Goal: Task Accomplishment & Management: Manage account settings

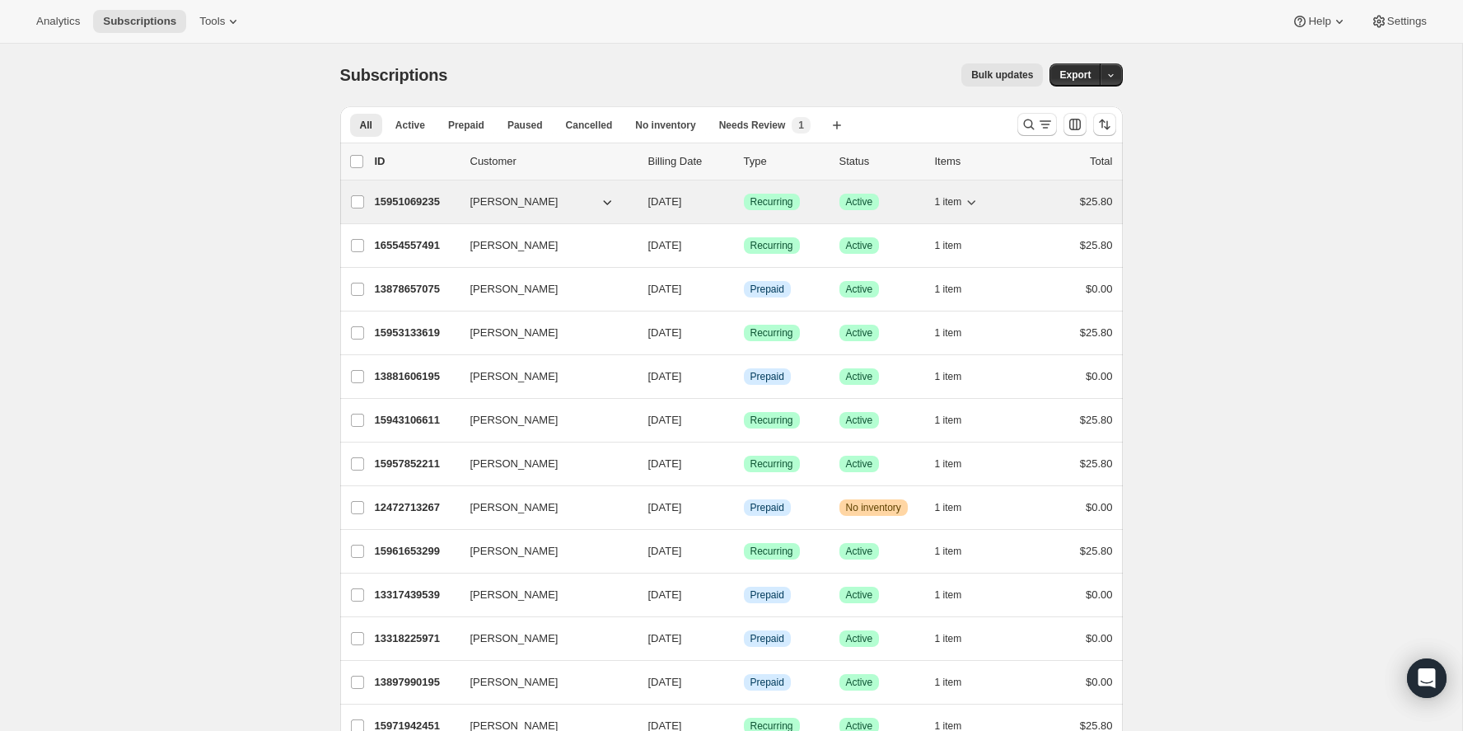
click at [418, 203] on p "15951069235" at bounding box center [416, 202] width 82 height 16
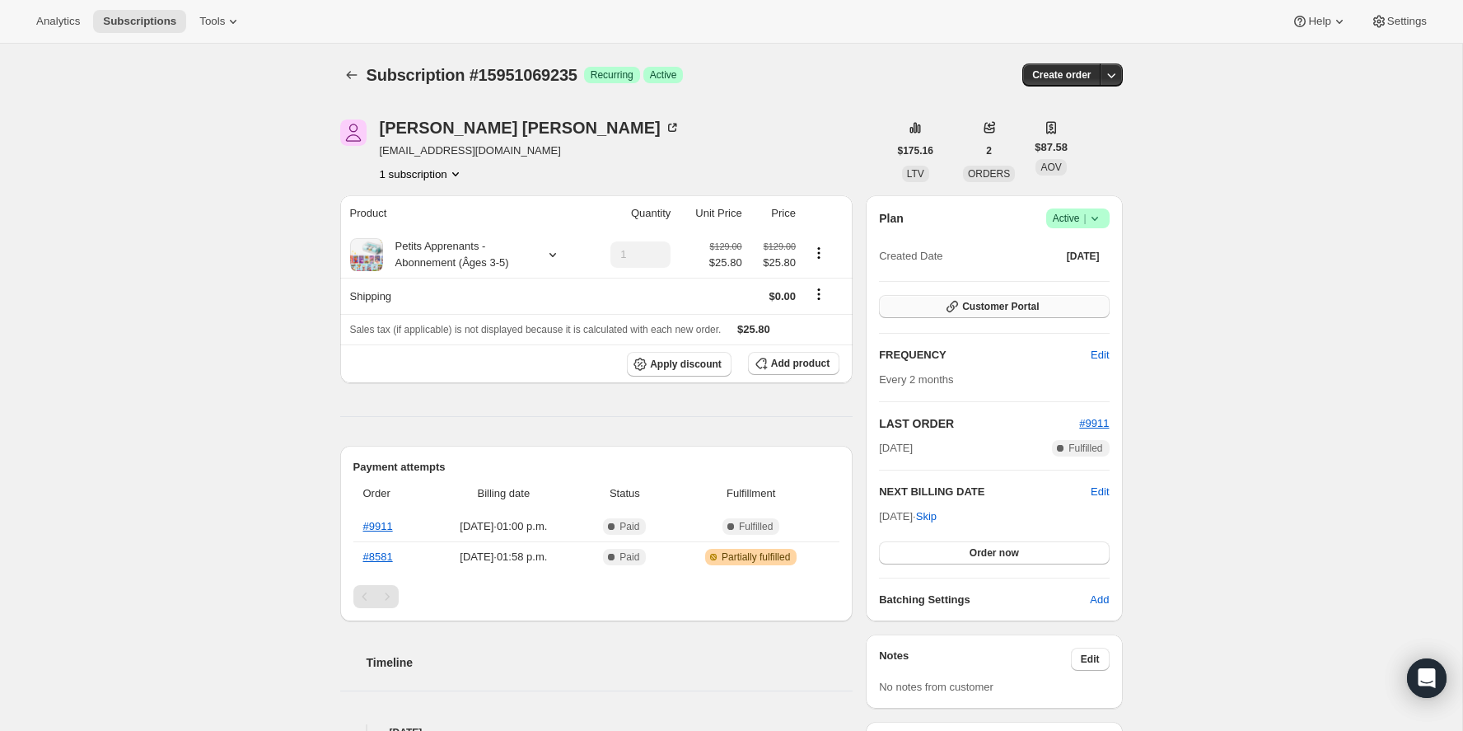
click at [973, 309] on span "Customer Portal" at bounding box center [1000, 306] width 77 height 13
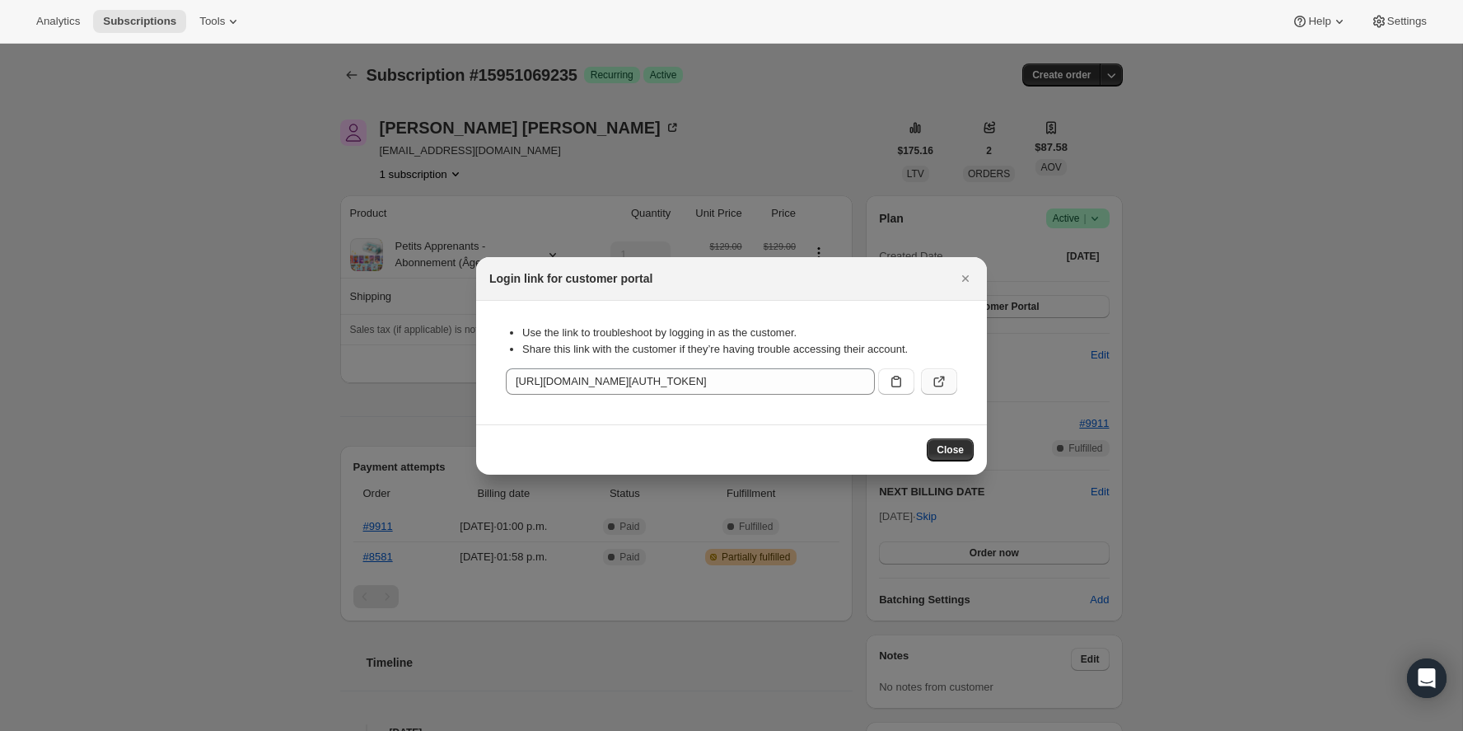
click at [942, 381] on icon ":rc2:" at bounding box center [939, 381] width 16 height 16
click at [969, 278] on icon "Close" at bounding box center [965, 278] width 16 height 16
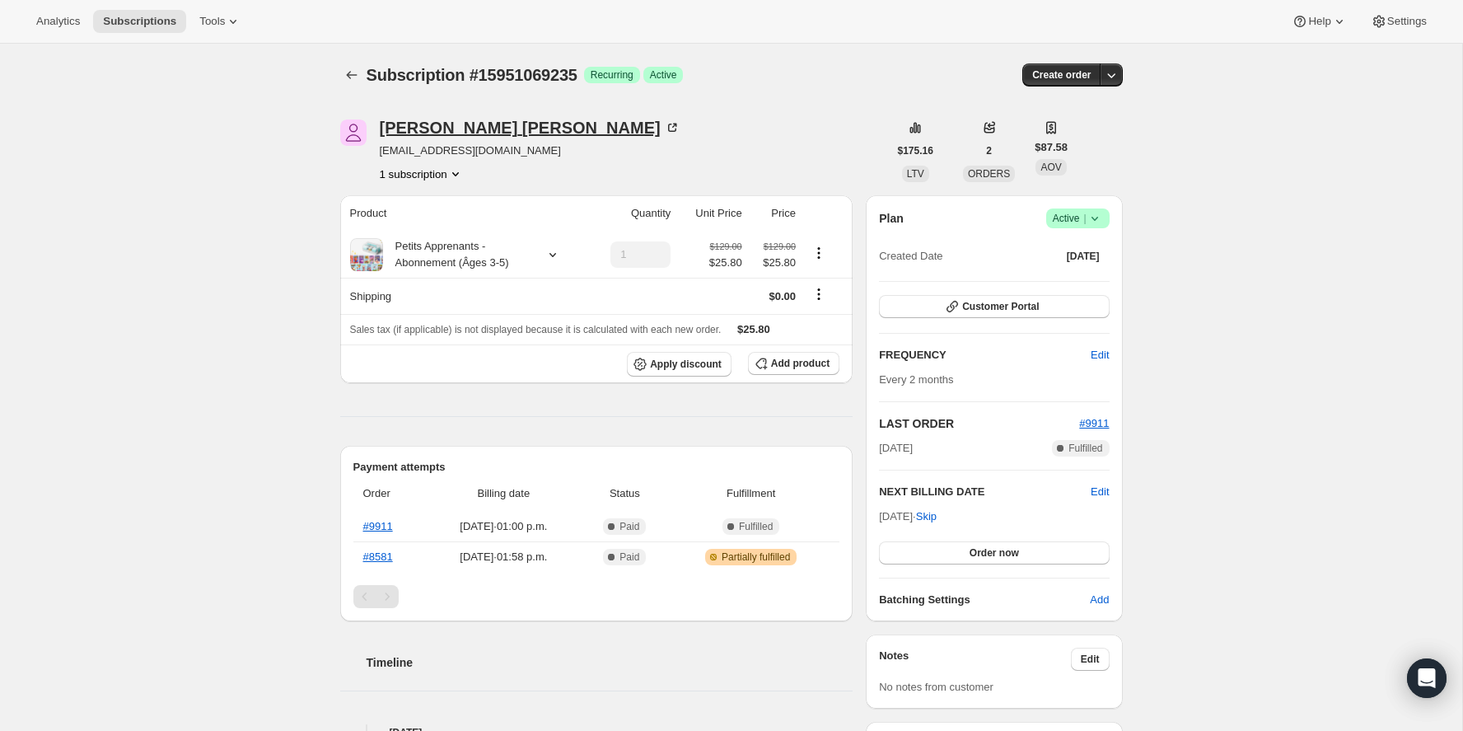
click at [664, 125] on icon at bounding box center [672, 127] width 16 height 16
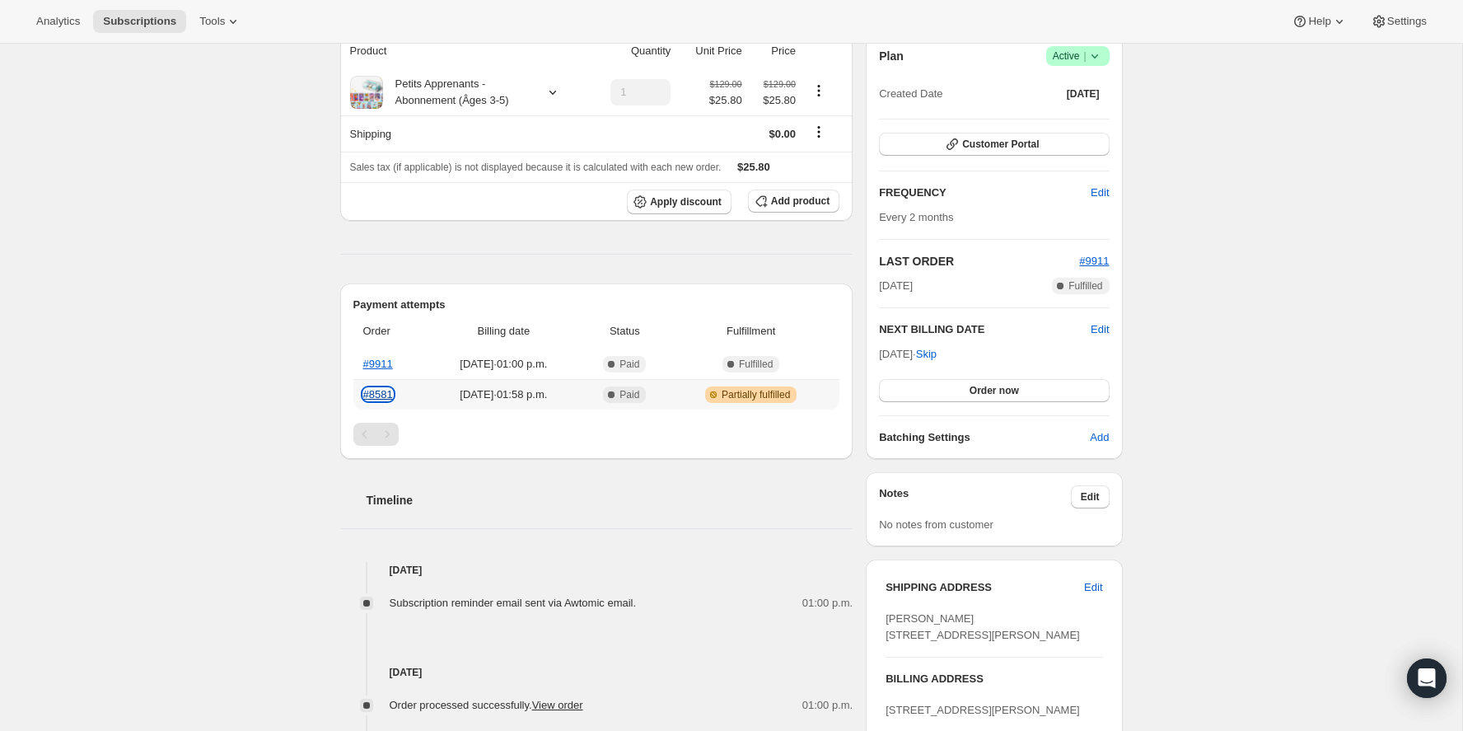
click at [385, 392] on link "#8581" at bounding box center [378, 394] width 30 height 12
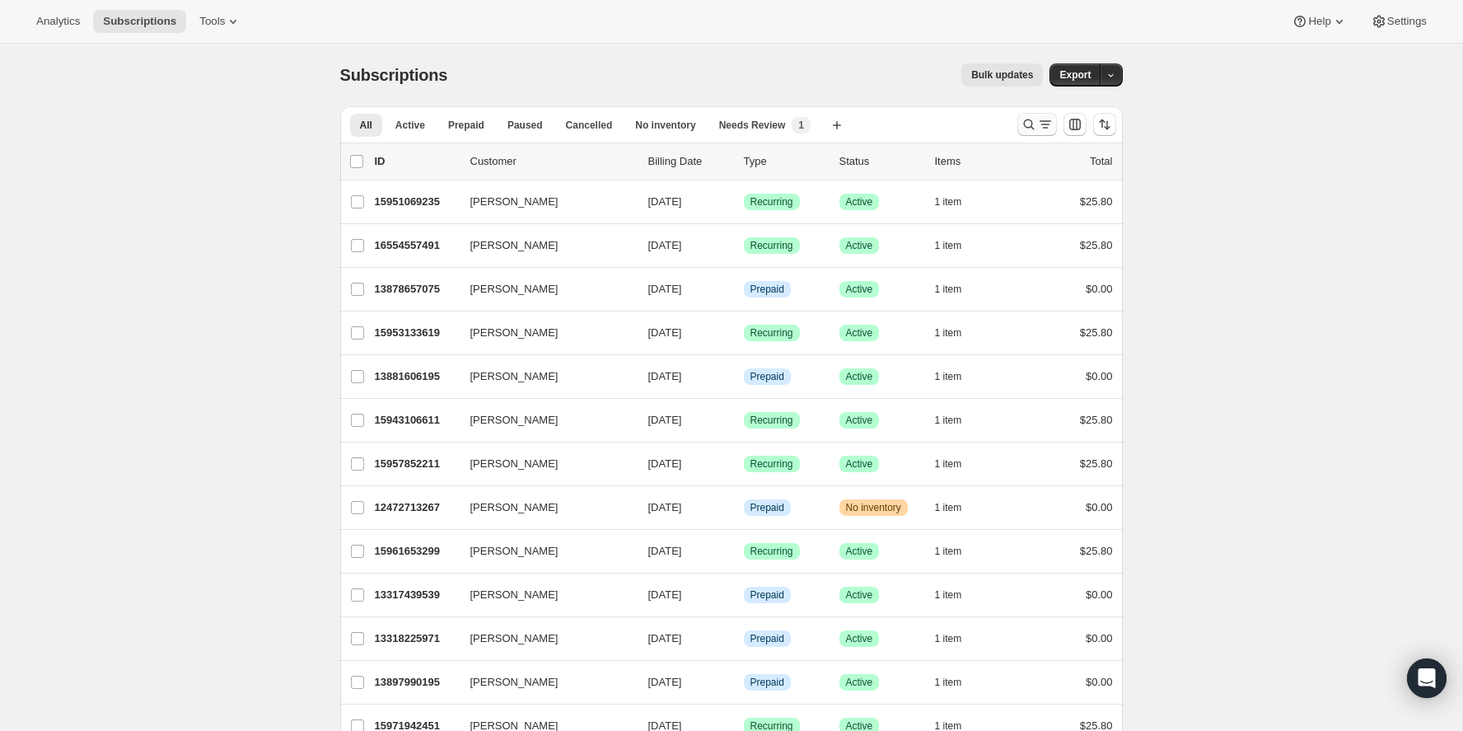
click at [1034, 132] on icon "Search and filter results" at bounding box center [1028, 124] width 16 height 16
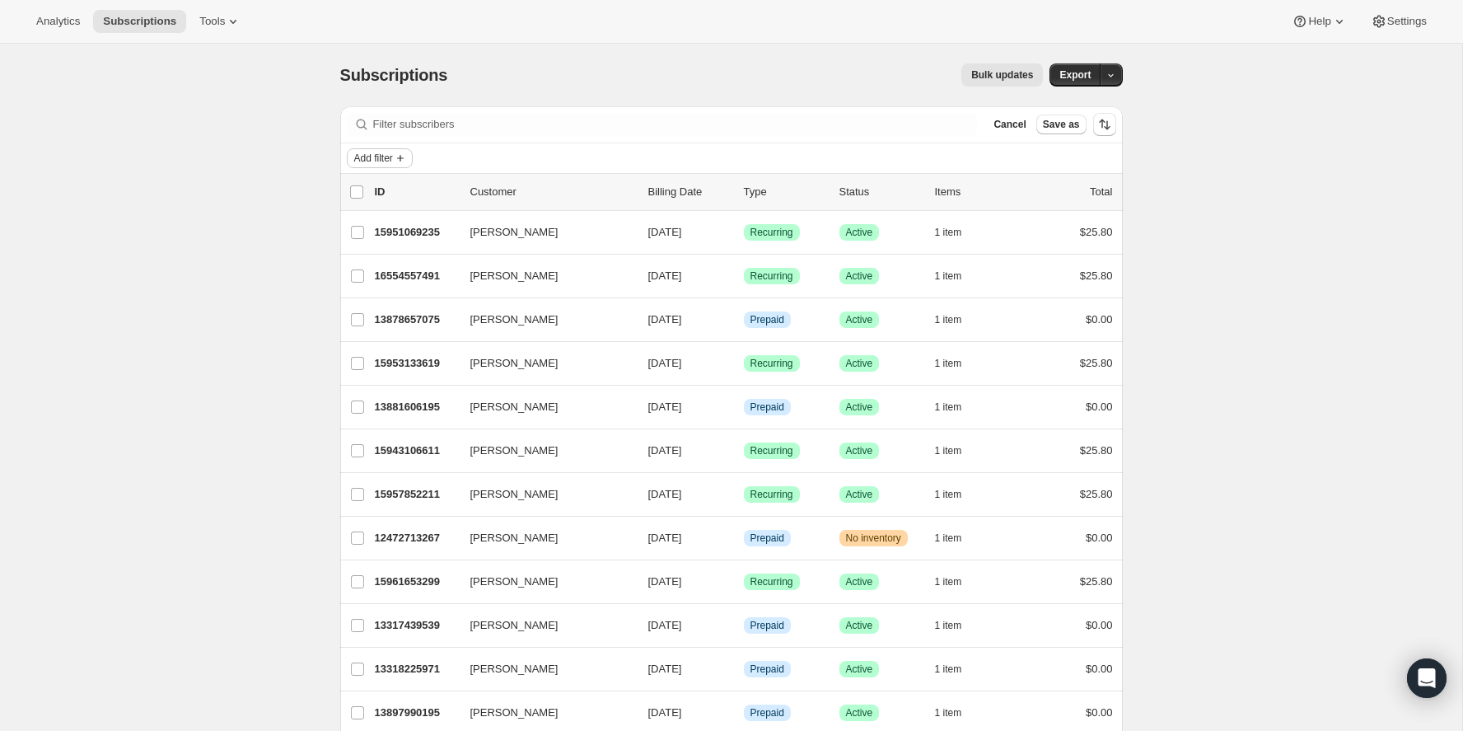
click at [382, 165] on button "Add filter" at bounding box center [380, 158] width 66 height 20
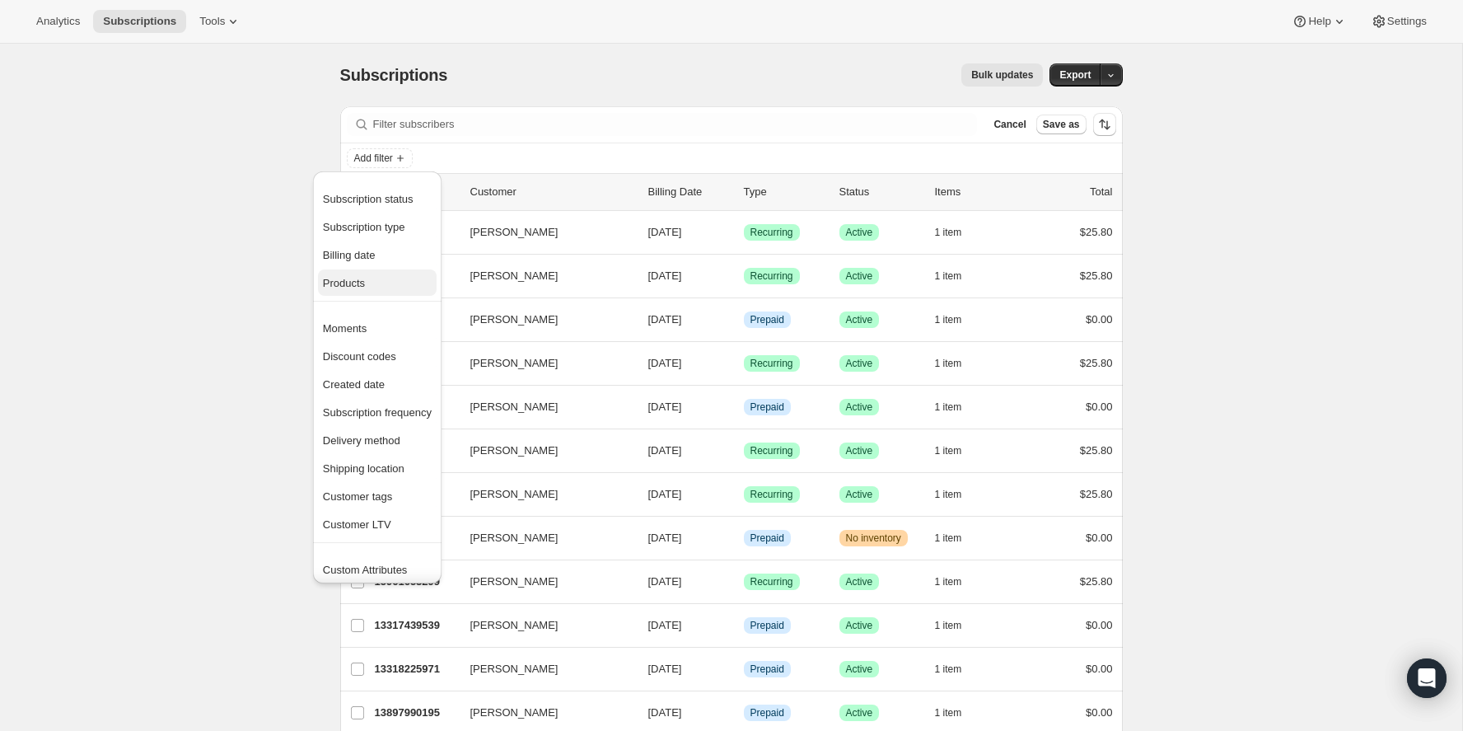
click at [348, 278] on span "Products" at bounding box center [344, 283] width 42 height 12
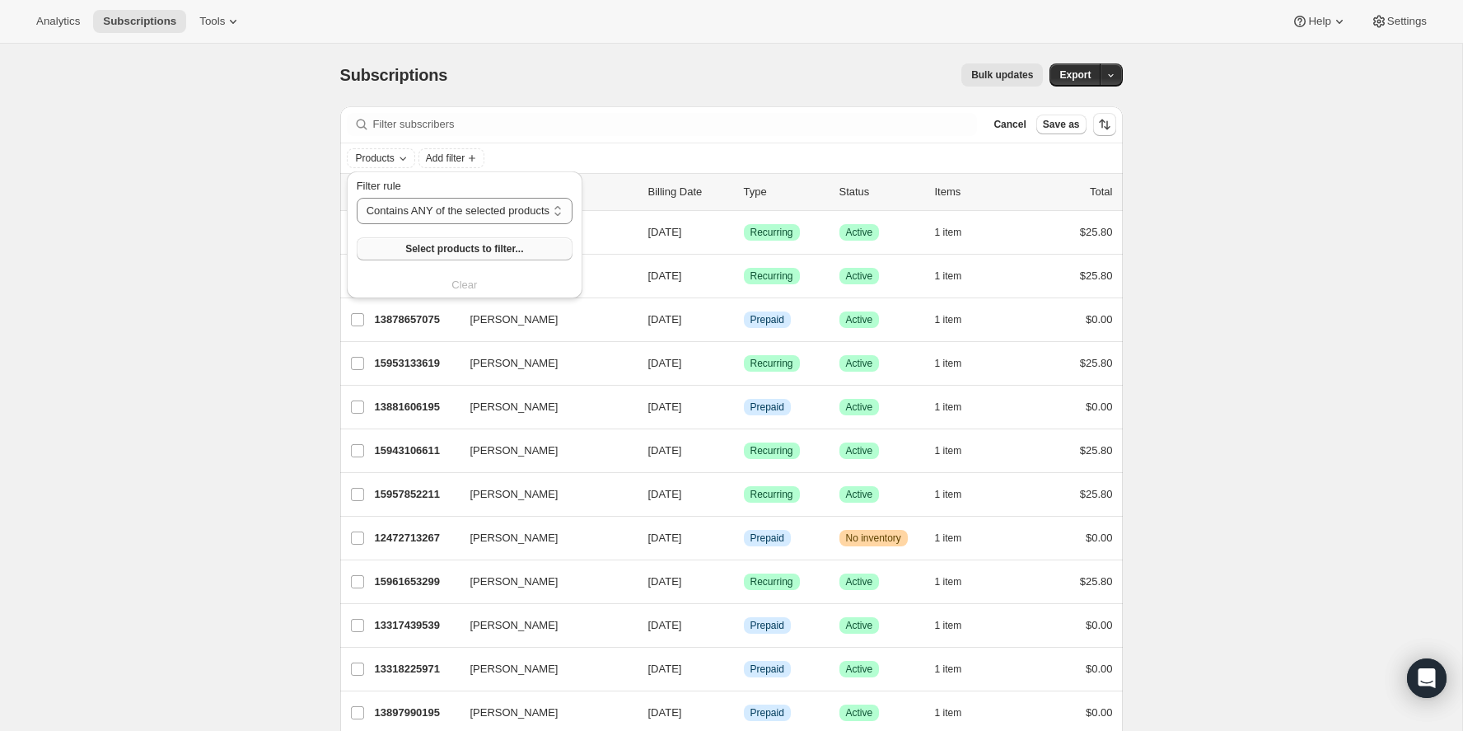
click at [434, 239] on button "Select products to filter..." at bounding box center [465, 248] width 216 height 23
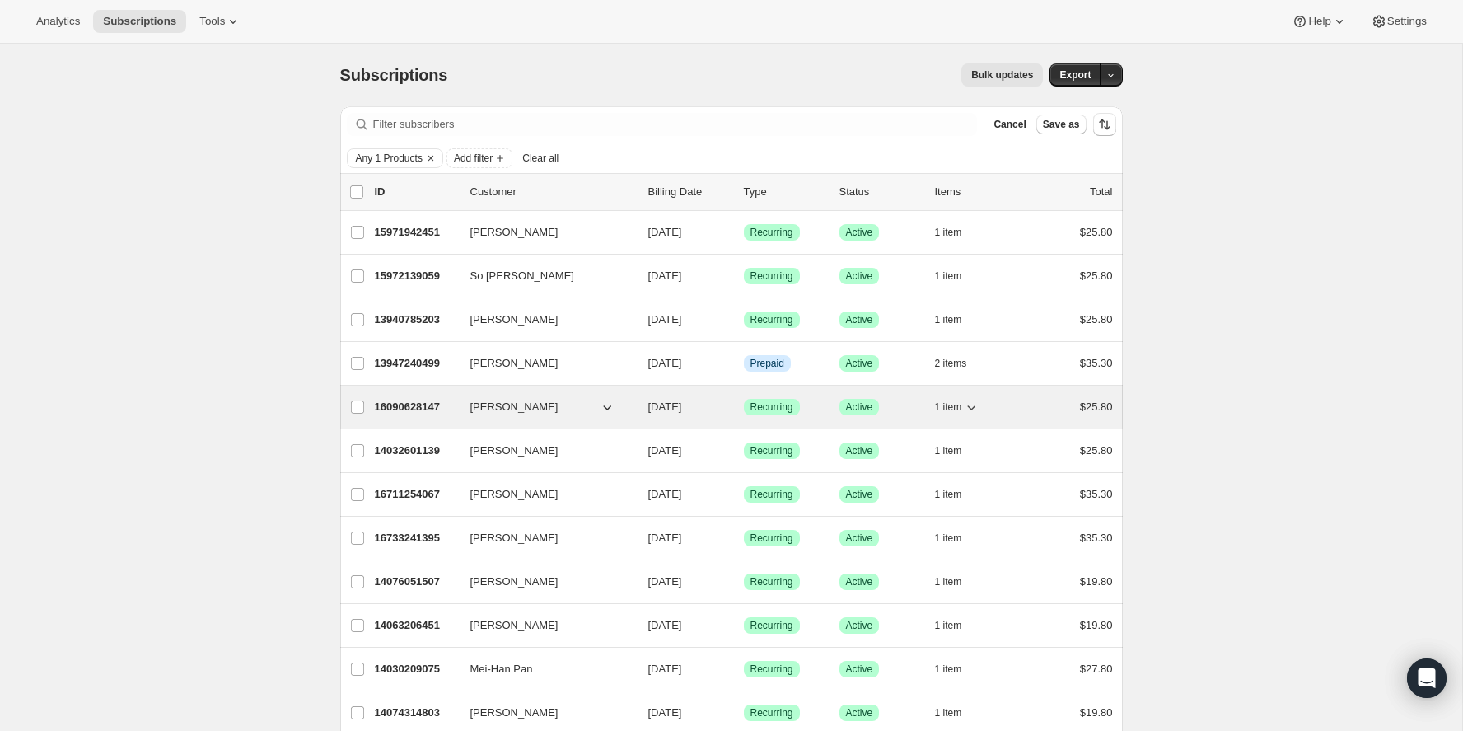
click at [399, 415] on div "16090628147 David Cloutier Girard 09/23/2025 Success Recurring Success Active 1…" at bounding box center [744, 406] width 738 height 23
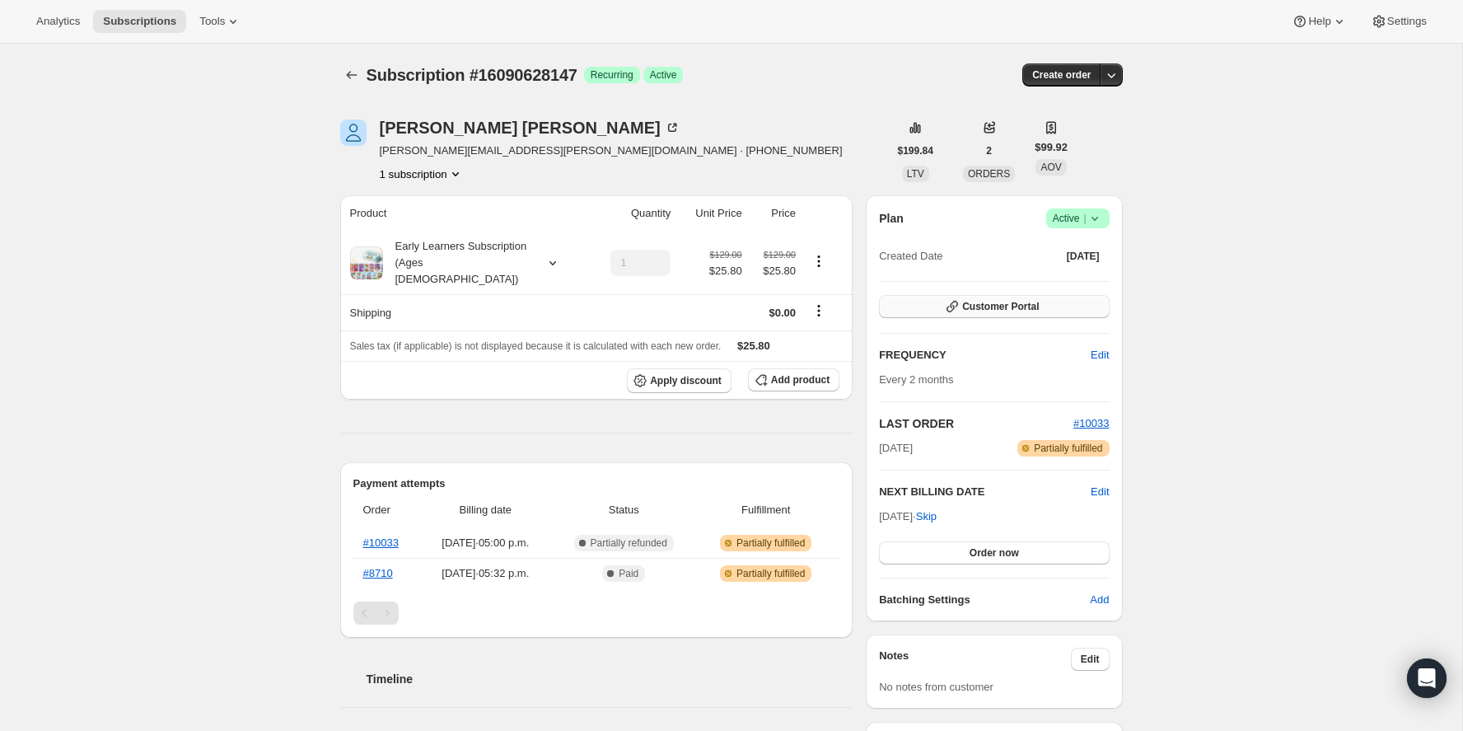
click at [1082, 312] on button "Customer Portal" at bounding box center [994, 306] width 230 height 23
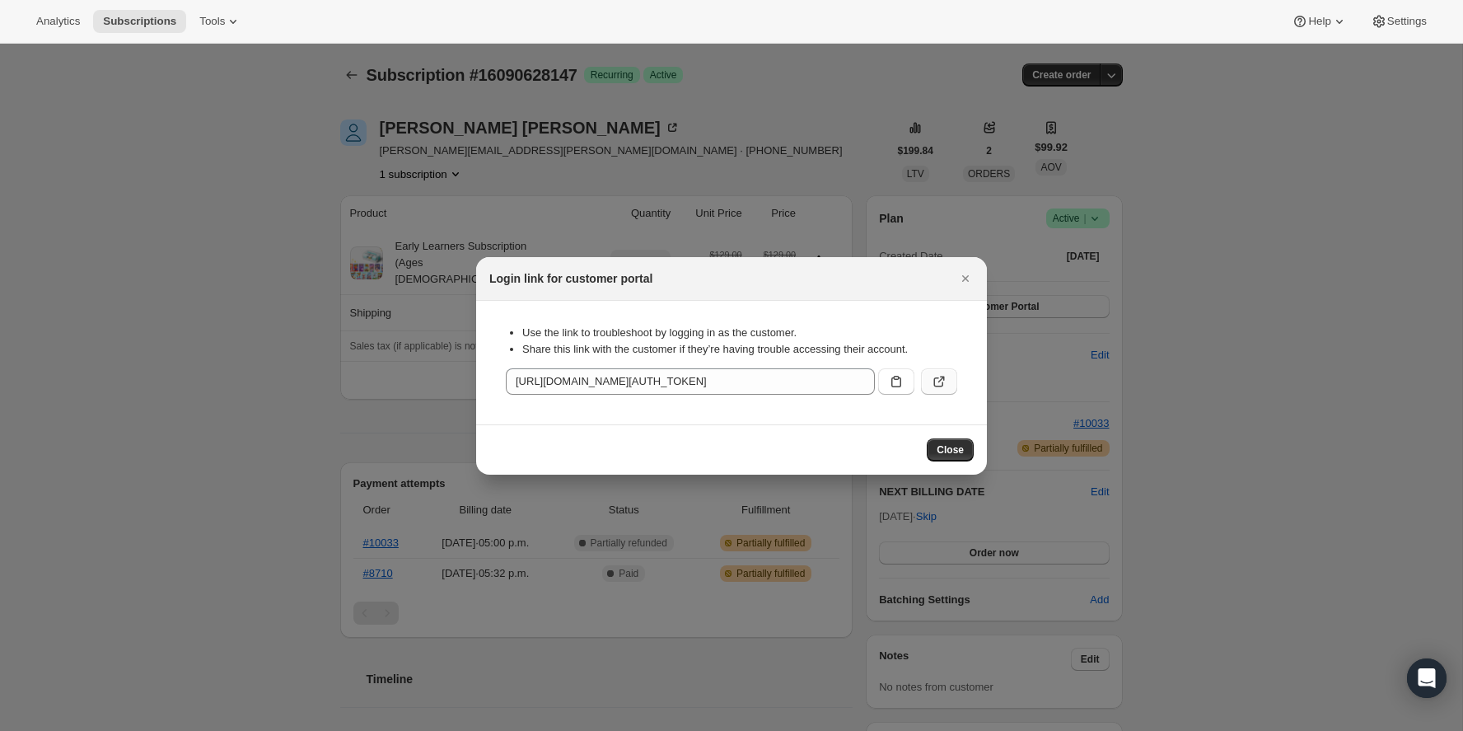
click at [937, 385] on icon ":rcf:" at bounding box center [939, 381] width 16 height 16
click at [464, 491] on div at bounding box center [731, 365] width 1463 height 731
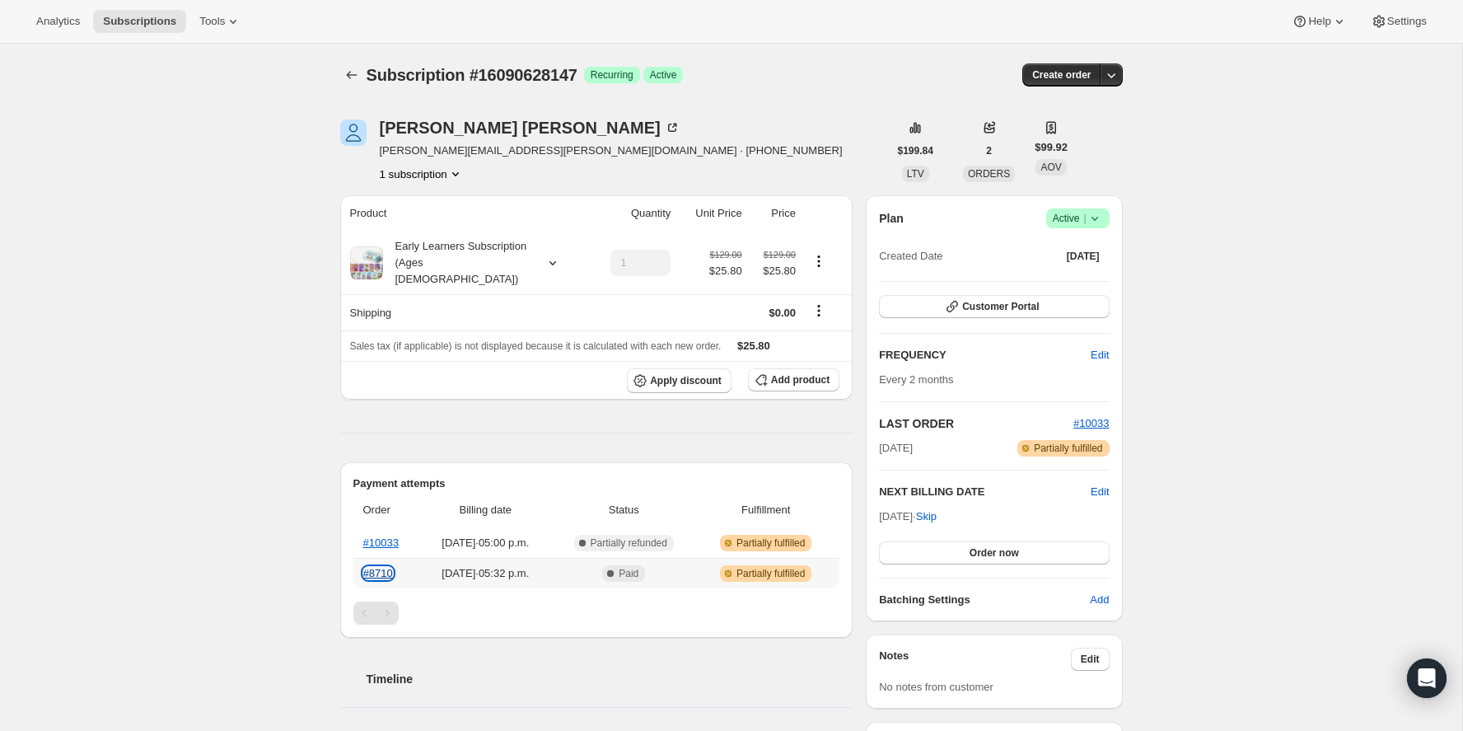
click at [381, 567] on link "#8710" at bounding box center [378, 573] width 30 height 12
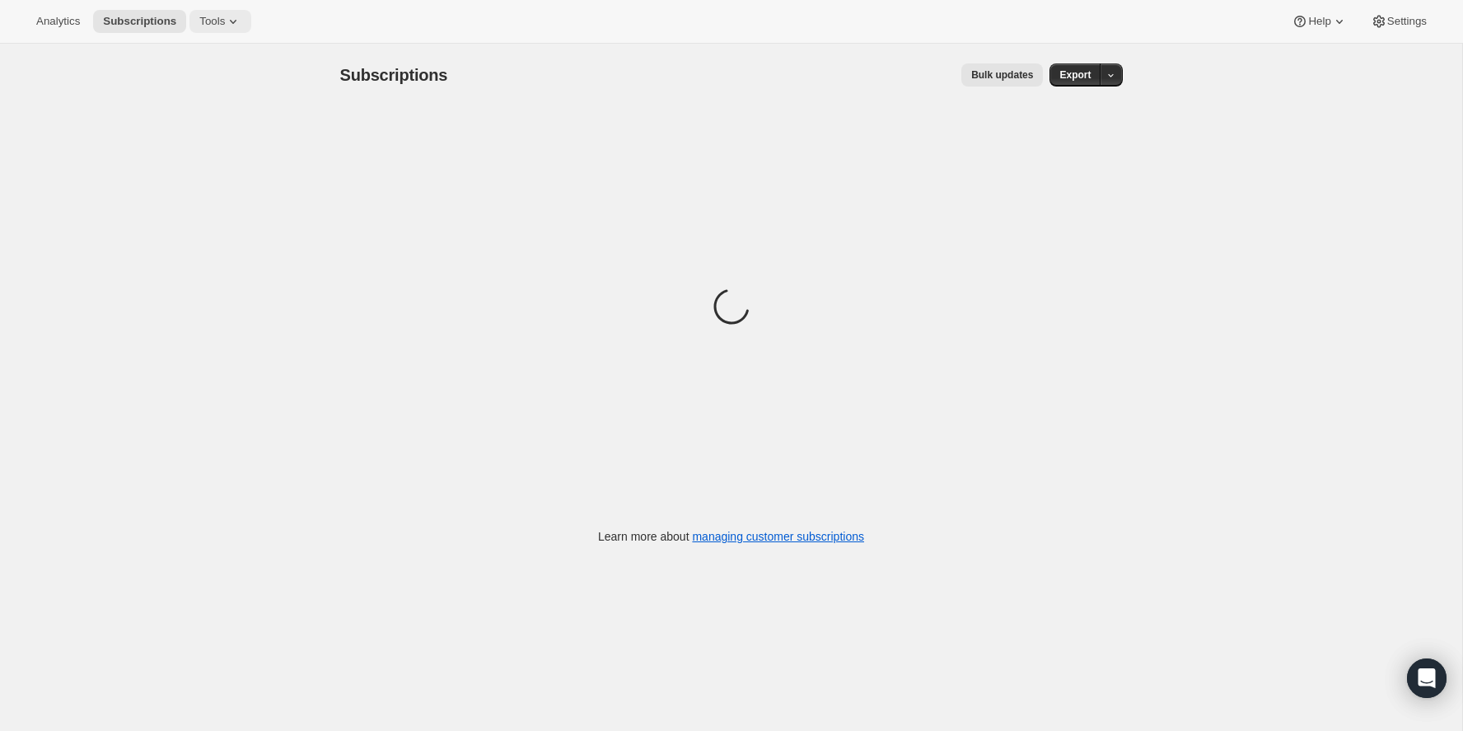
click at [227, 28] on button "Tools" at bounding box center [220, 21] width 62 height 23
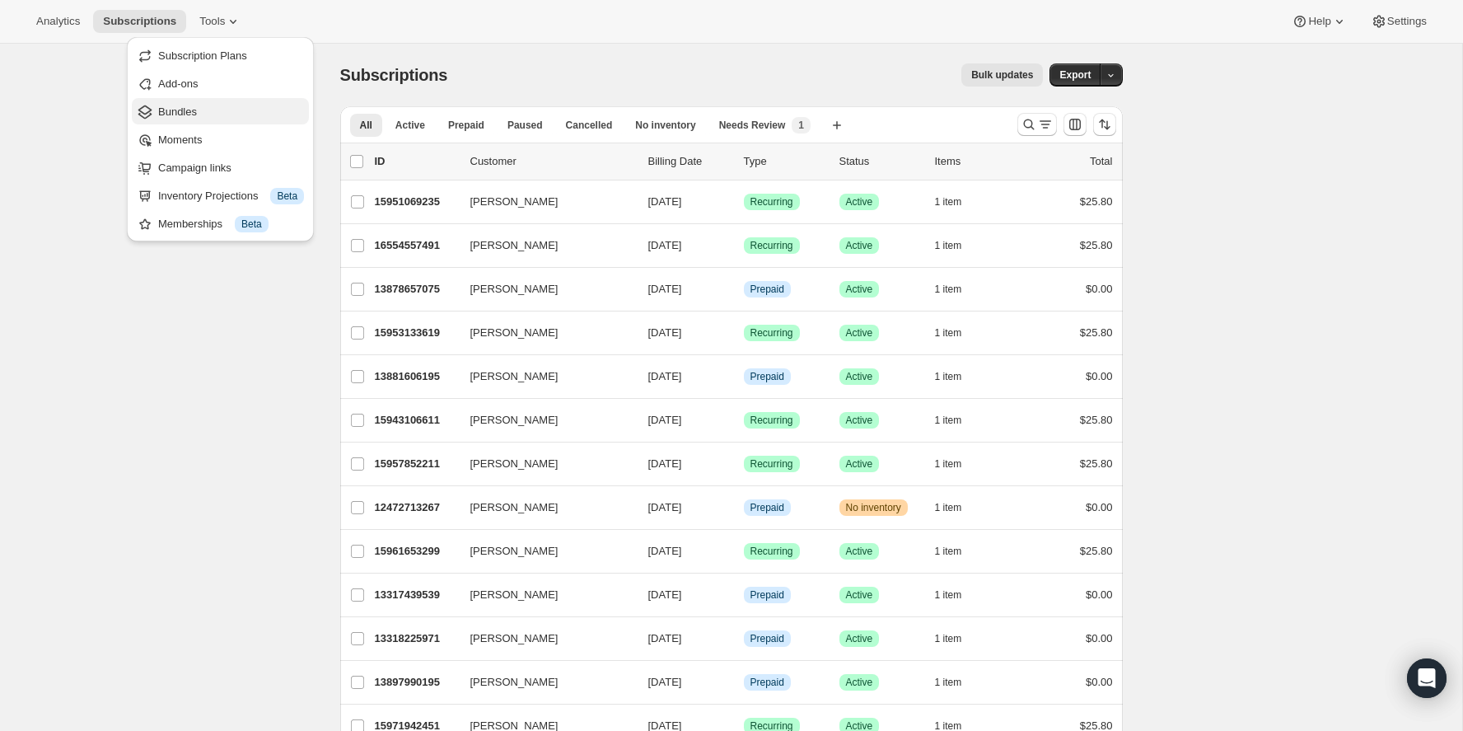
click at [200, 114] on span "Bundles" at bounding box center [231, 112] width 146 height 16
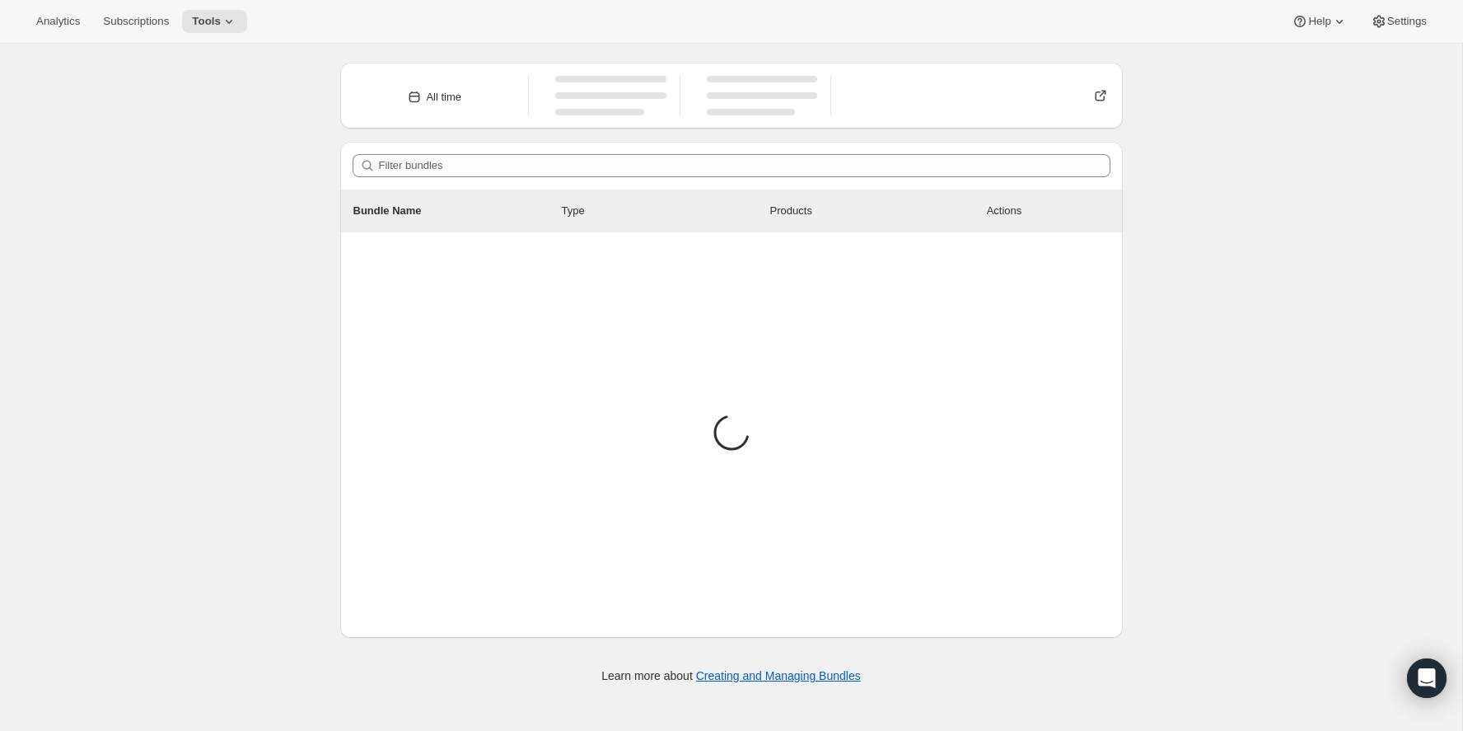
scroll to position [983, 0]
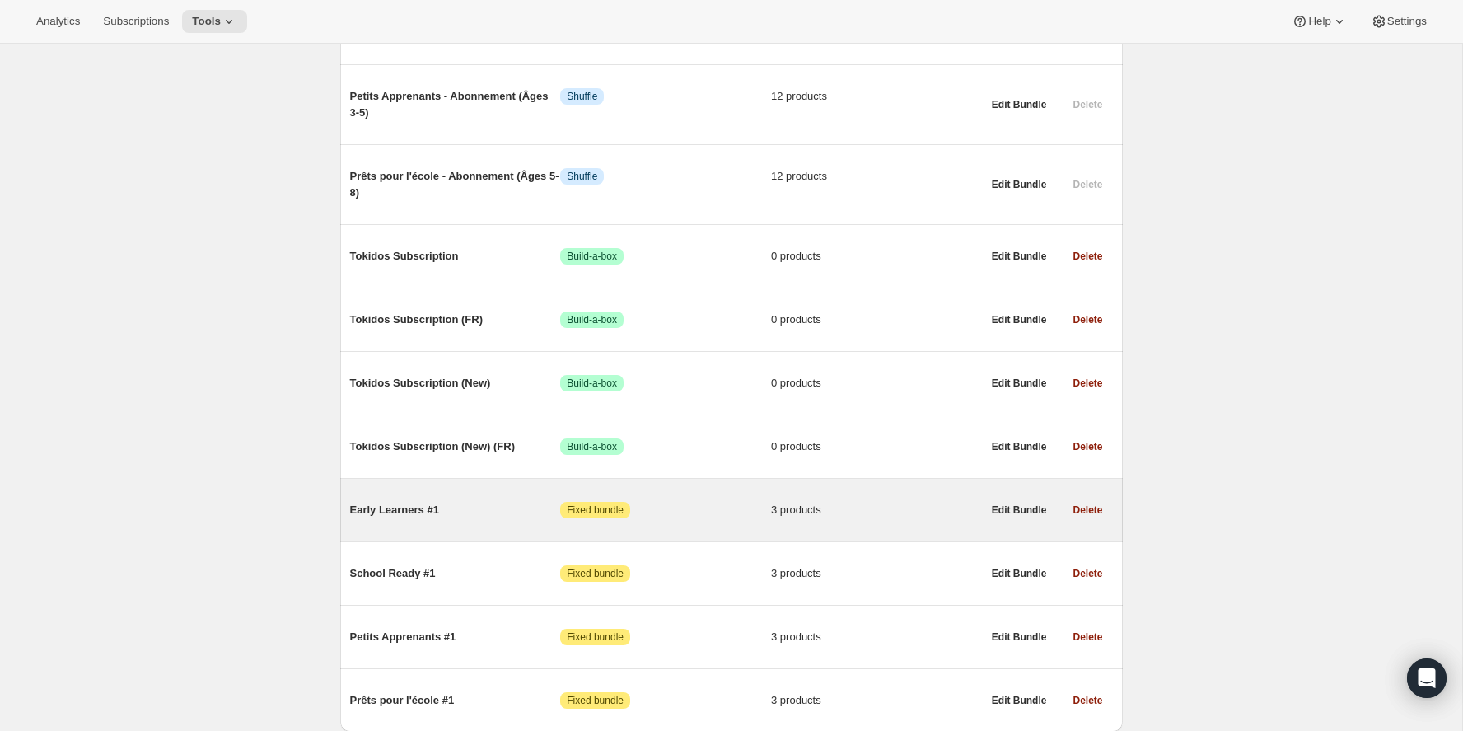
click at [403, 502] on span "Early Learners #1" at bounding box center [455, 510] width 211 height 16
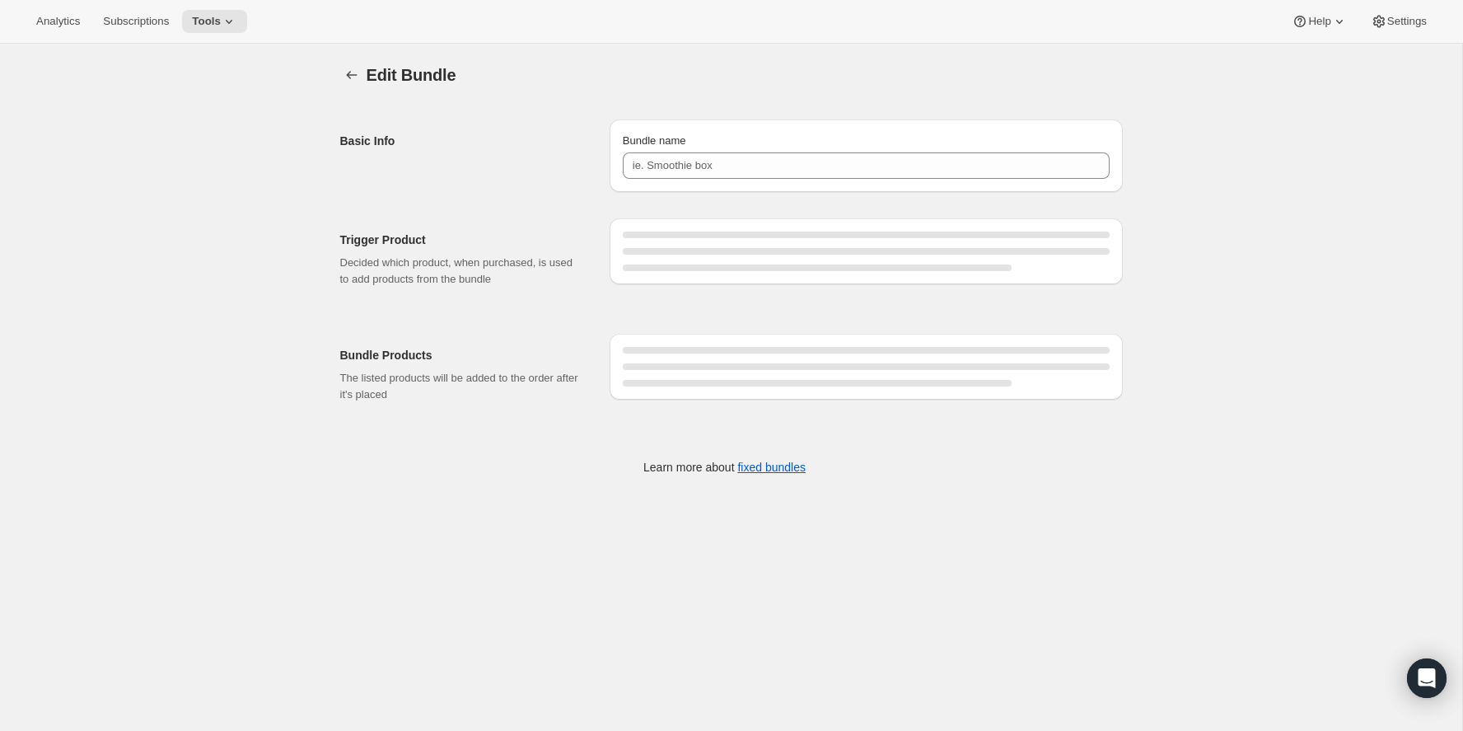
type input "Early Learners #1"
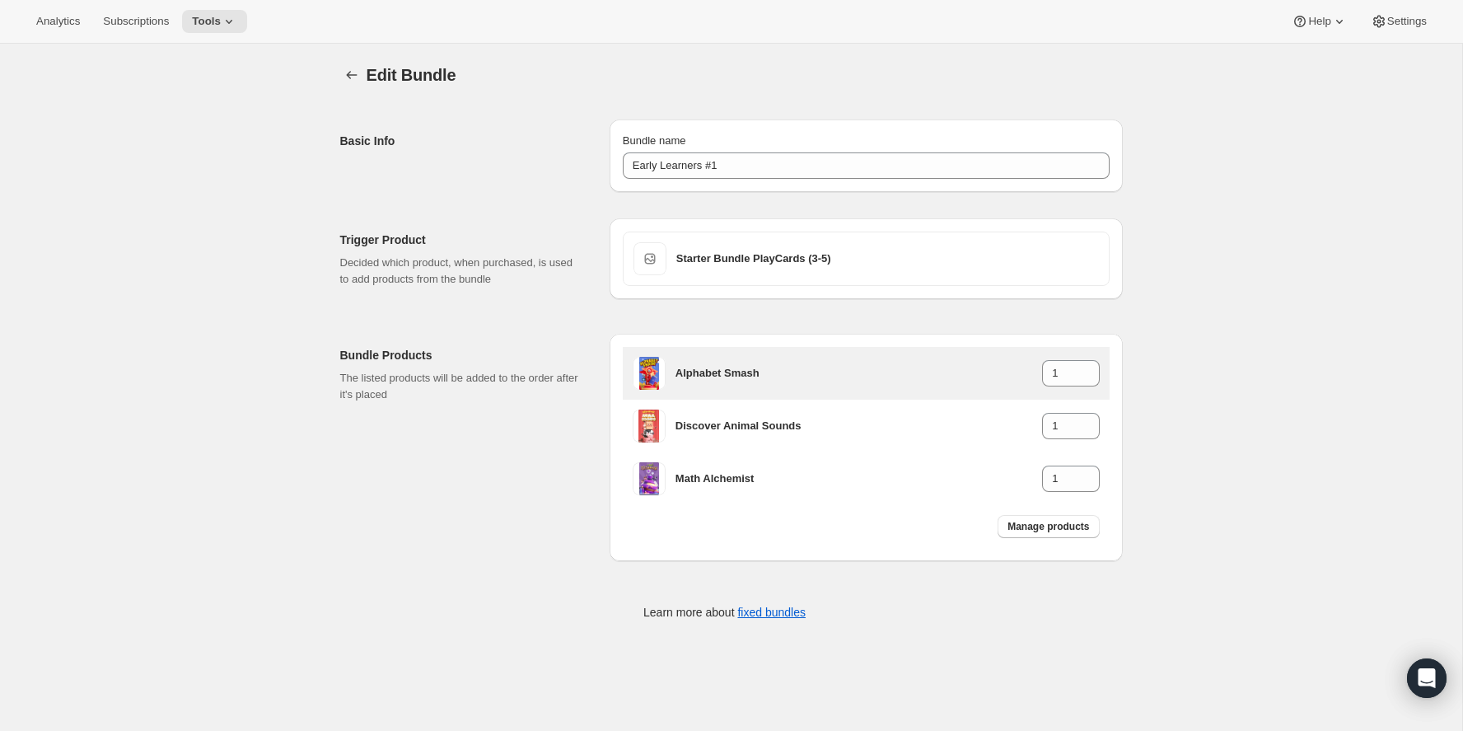
click at [714, 369] on h3 "Alphabet Smash" at bounding box center [858, 373] width 366 height 16
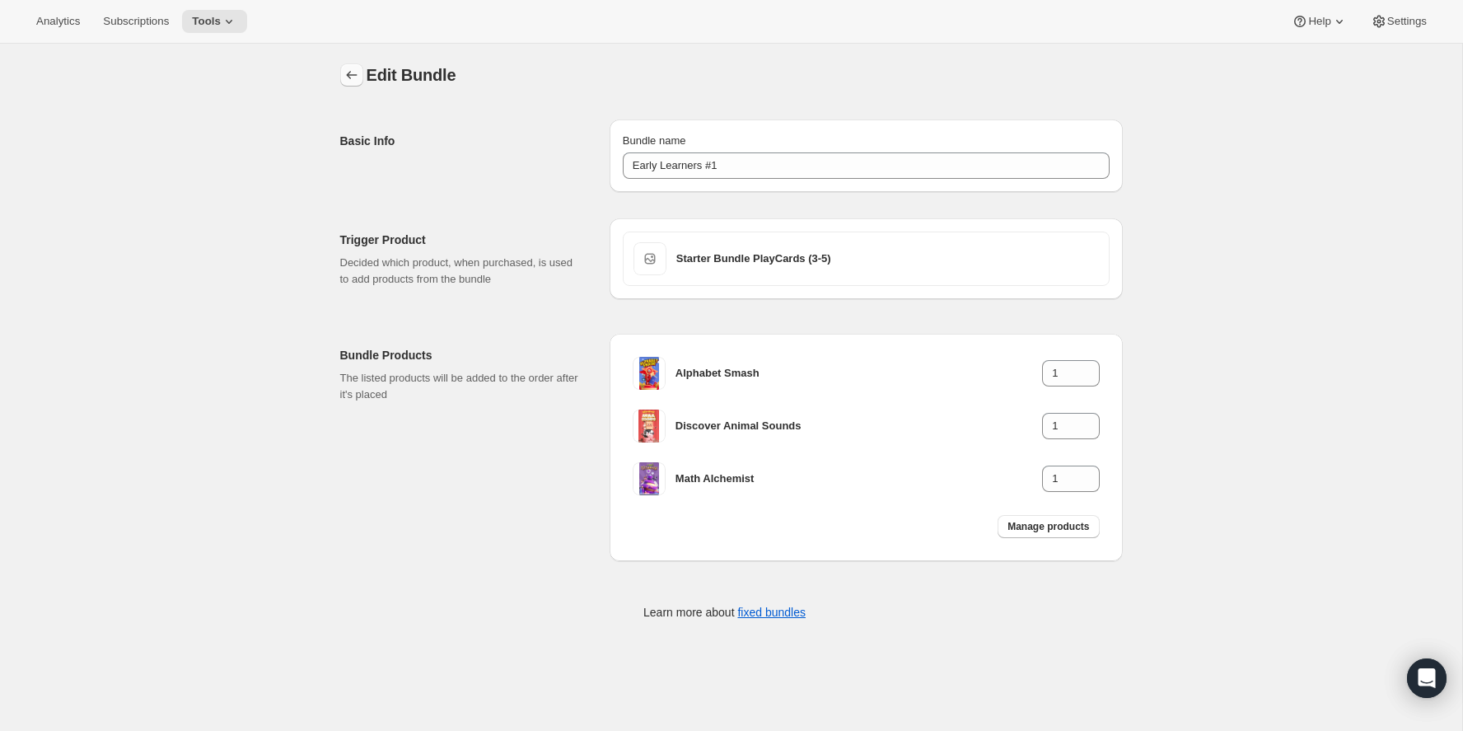
click at [357, 74] on icon "Bundles" at bounding box center [351, 75] width 16 height 16
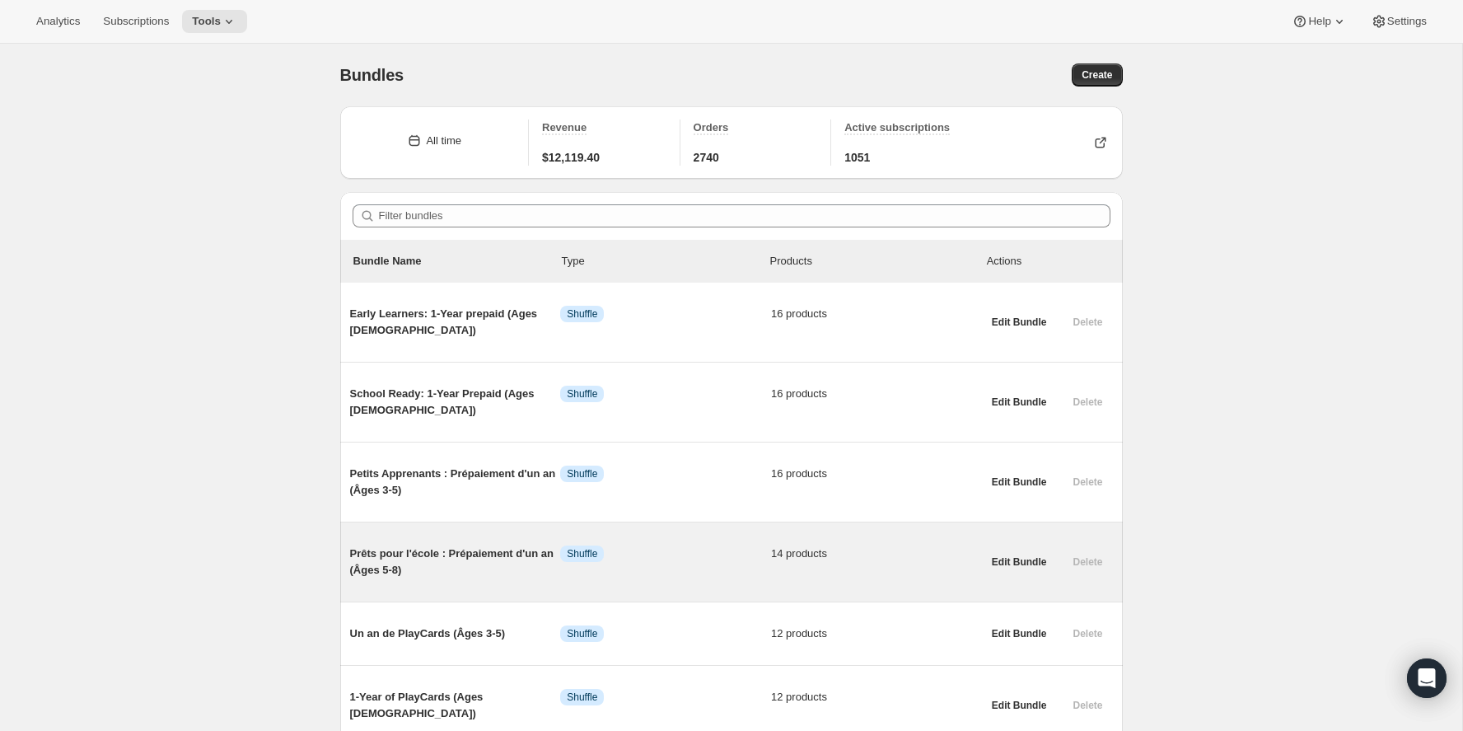
scroll to position [983, 0]
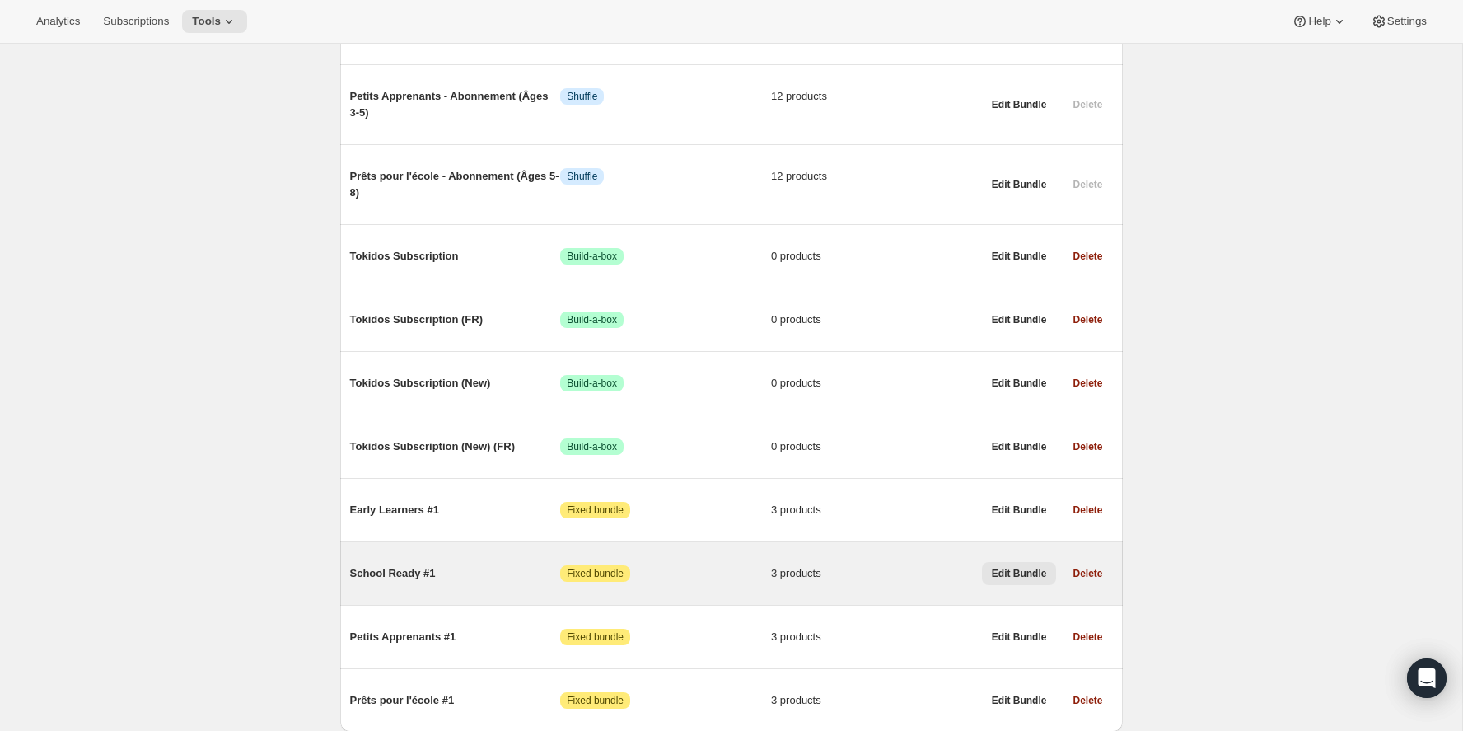
click at [998, 562] on button "Edit Bundle" at bounding box center [1019, 573] width 75 height 23
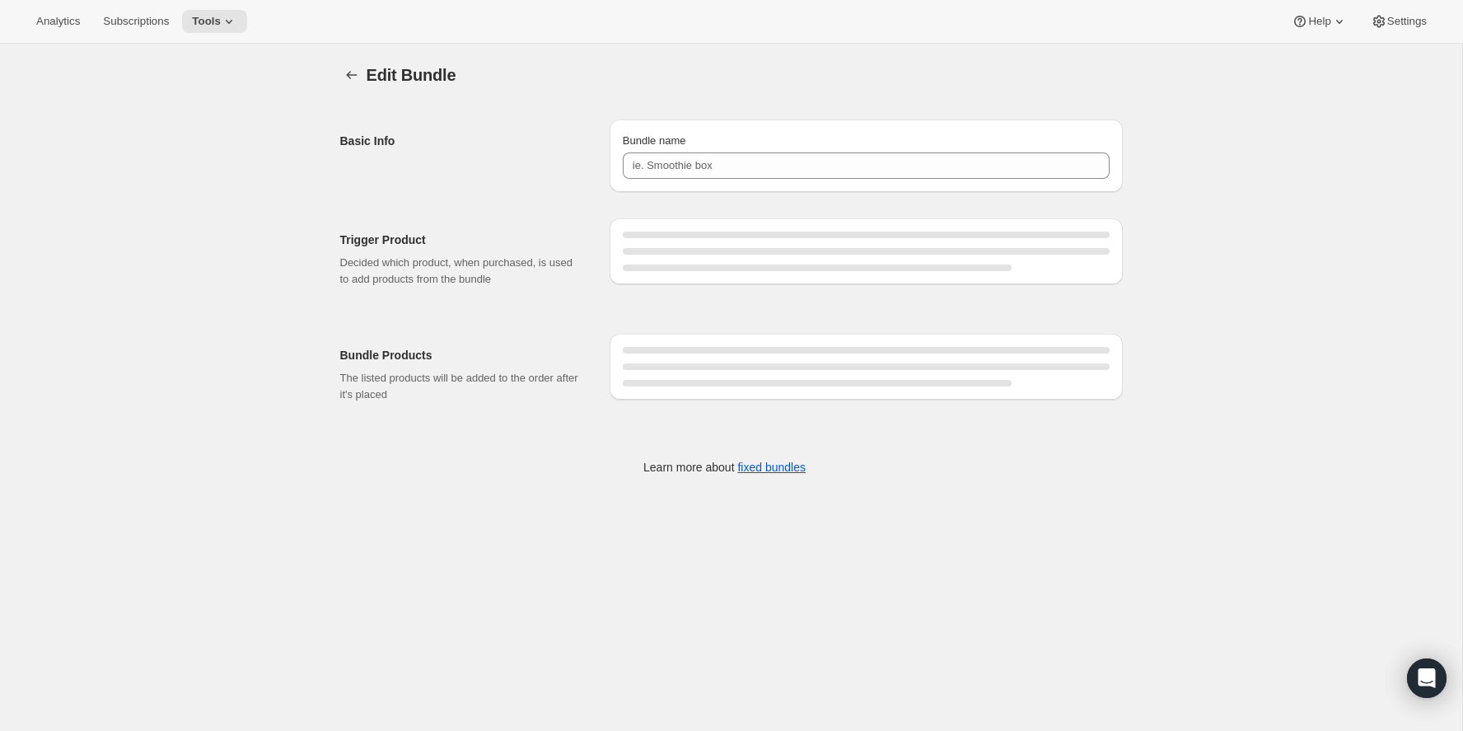
type input "School Ready #1"
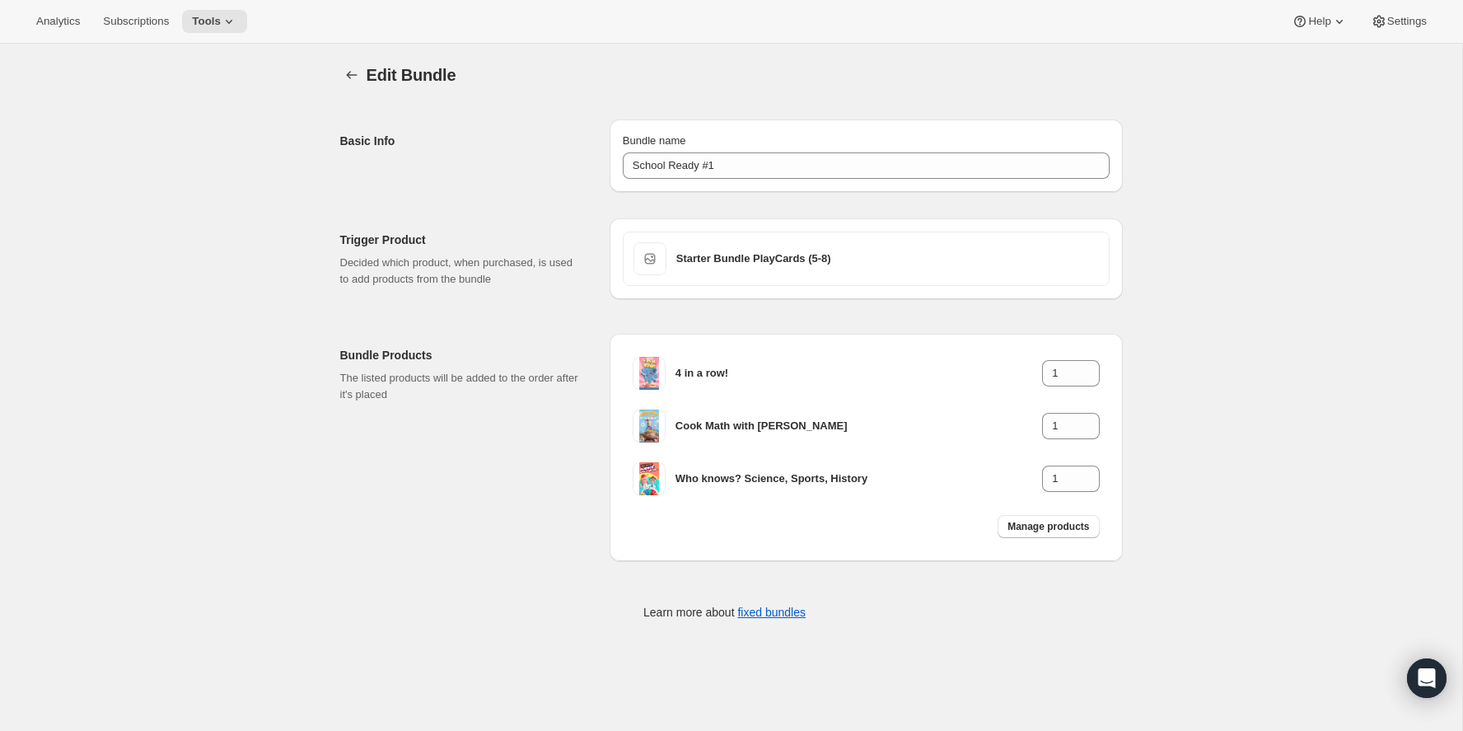
click at [338, 76] on div "Edit Bundle. This page is ready Edit Bundle Basic Info Bundle name School Ready…" at bounding box center [731, 353] width 822 height 618
click at [364, 72] on div at bounding box center [353, 74] width 26 height 23
click at [351, 73] on icon "Bundles" at bounding box center [351, 75] width 16 height 16
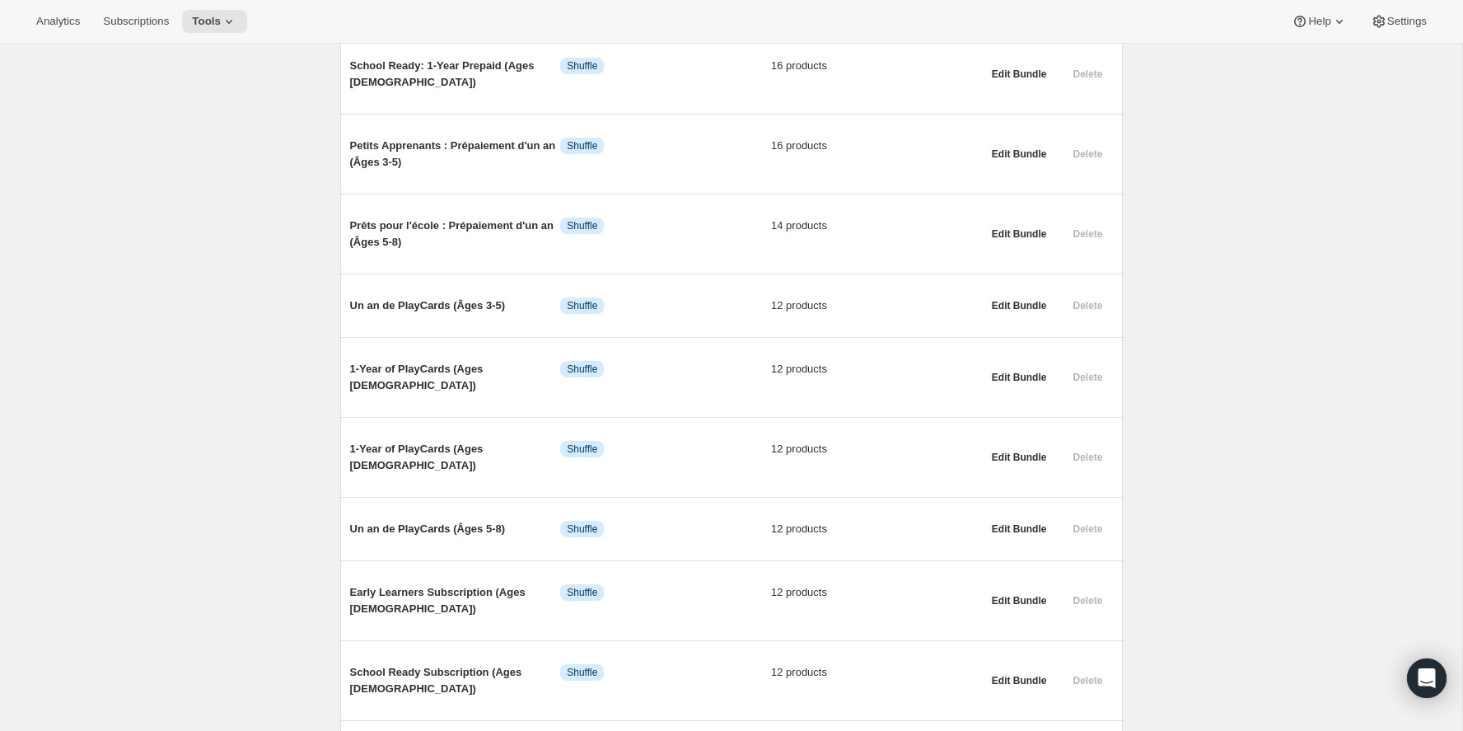
scroll to position [983, 0]
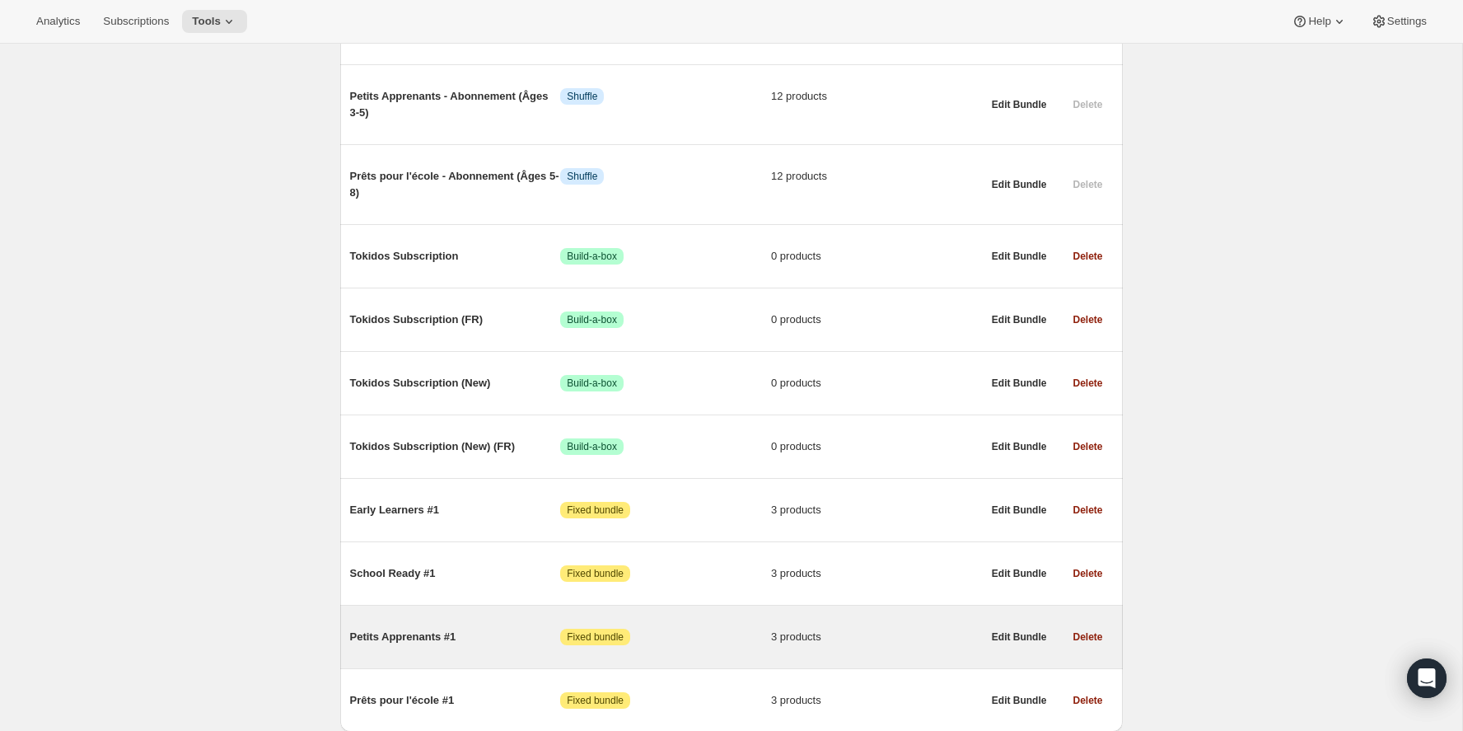
click at [452, 628] on span "Petits Apprenants #1" at bounding box center [455, 636] width 211 height 16
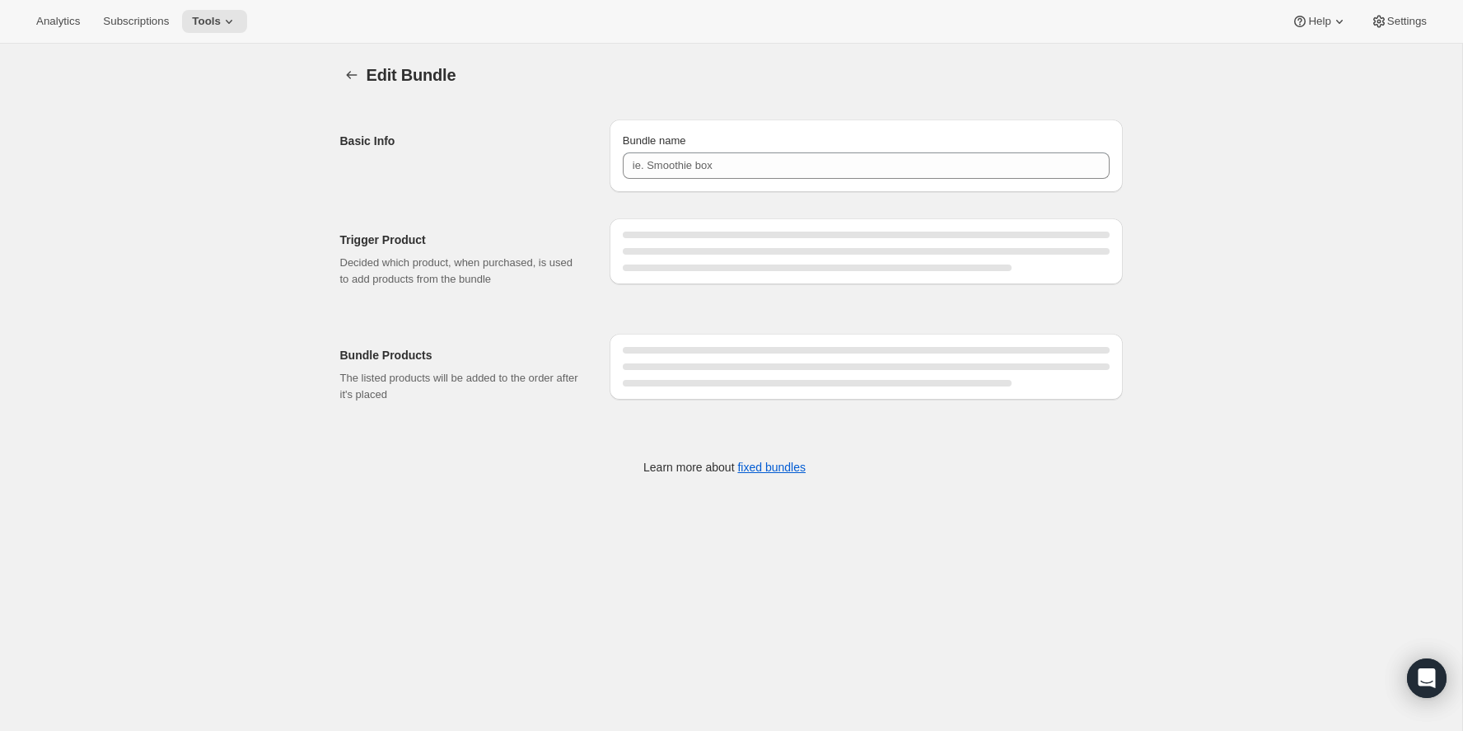
type input "Petits Apprenants #1"
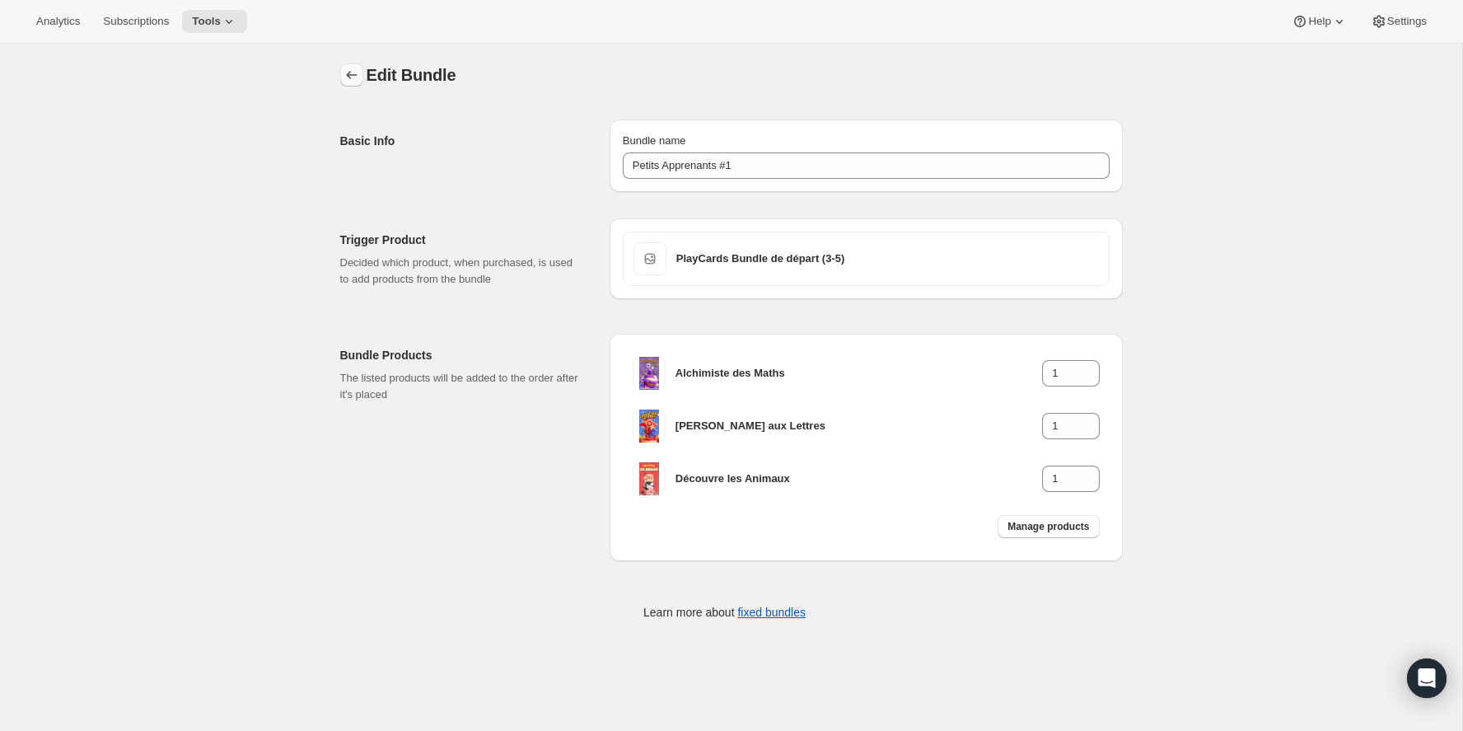
click at [355, 79] on icon "Bundles" at bounding box center [351, 75] width 16 height 16
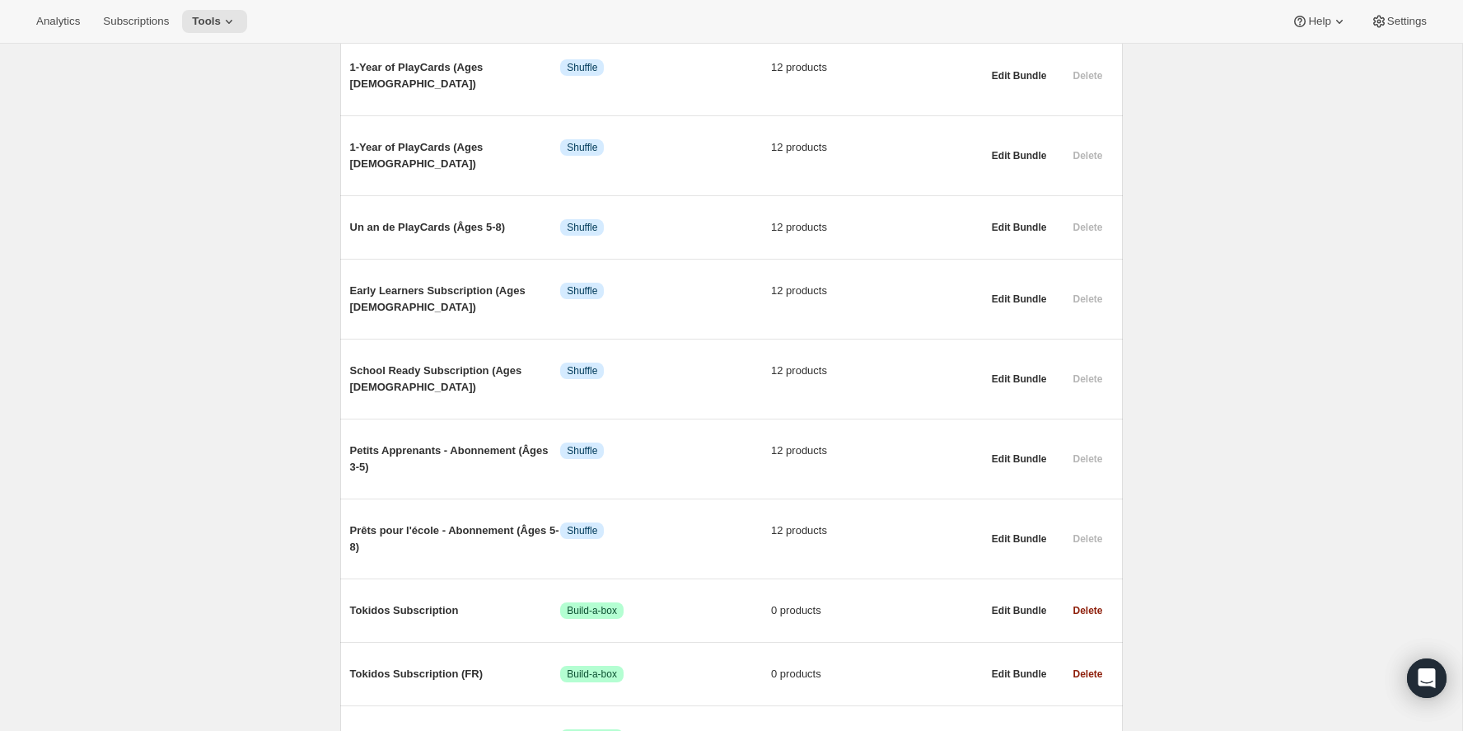
scroll to position [983, 0]
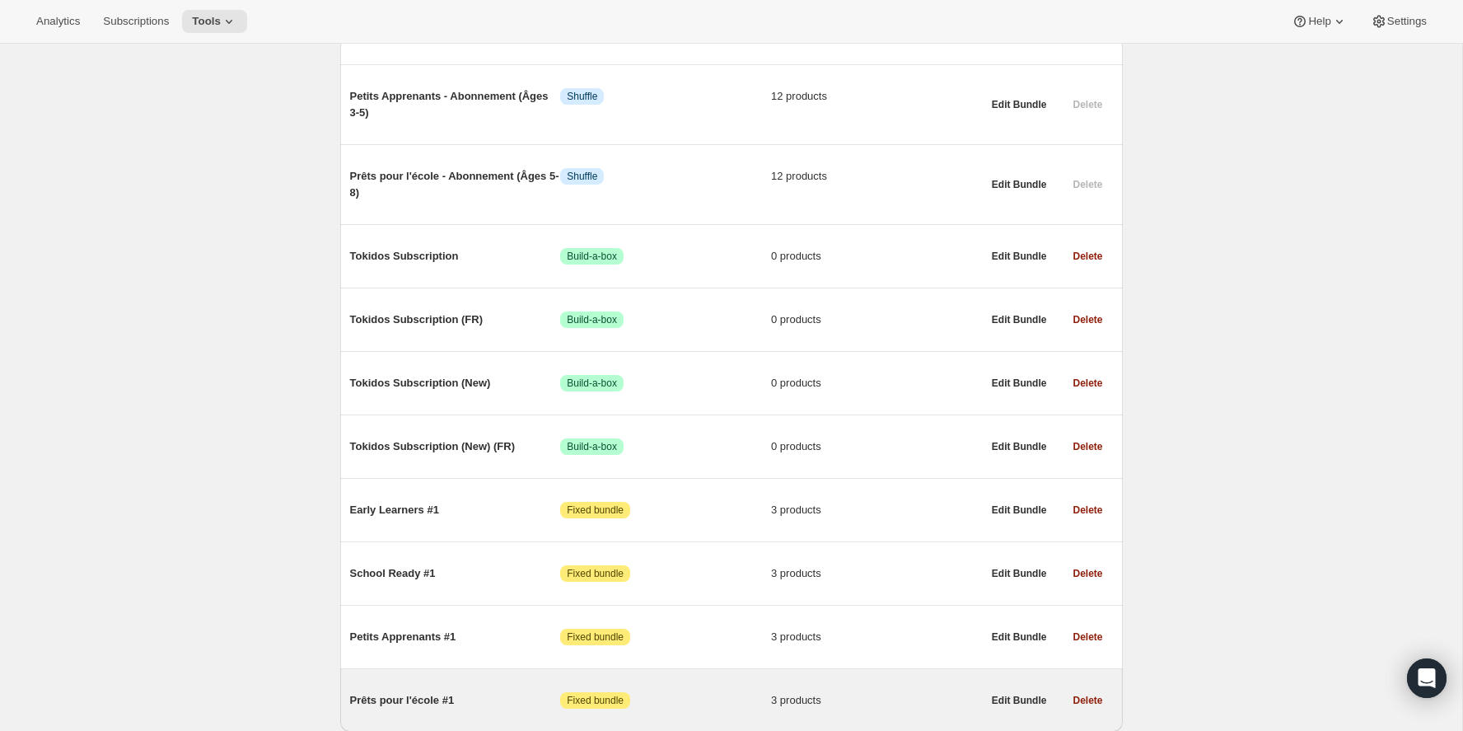
click at [422, 692] on span "Prêts pour l'école #1" at bounding box center [455, 700] width 211 height 16
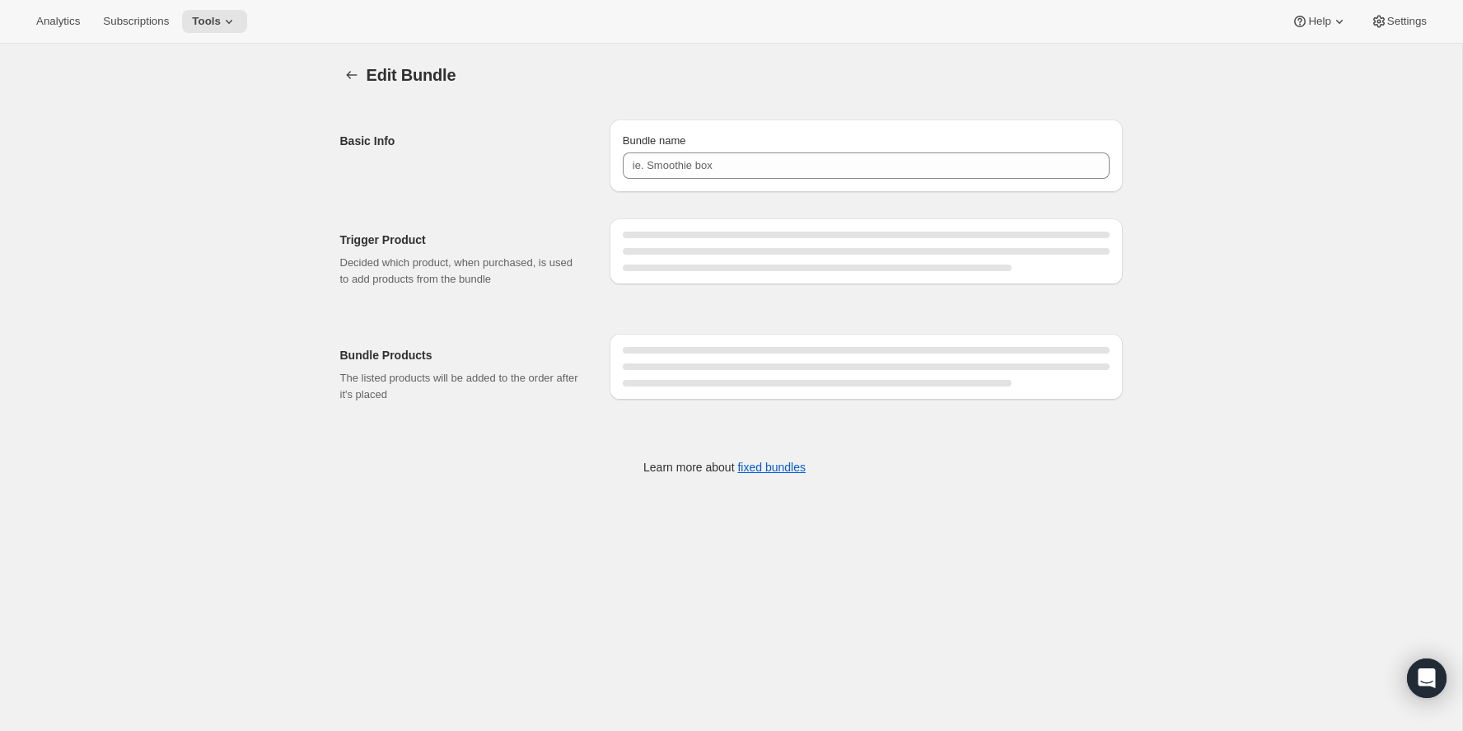
type input "Prêts pour l'école #1"
